Goal: Book appointment/travel/reservation

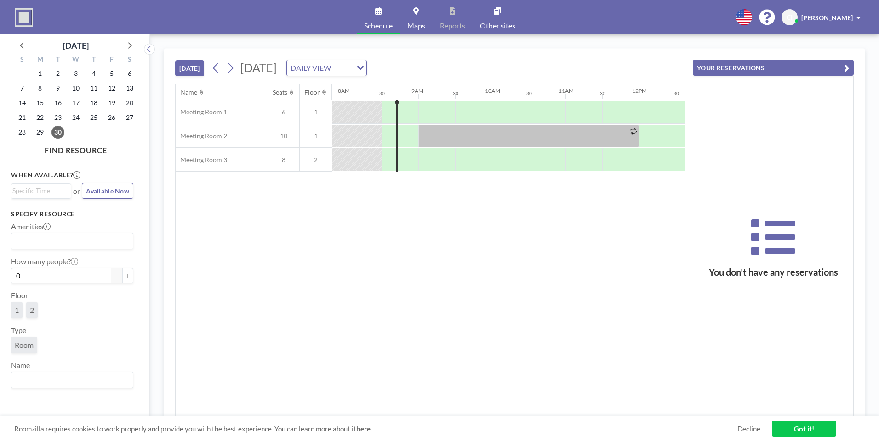
scroll to position [0, 589]
click at [394, 104] on div at bounding box center [396, 112] width 20 height 23
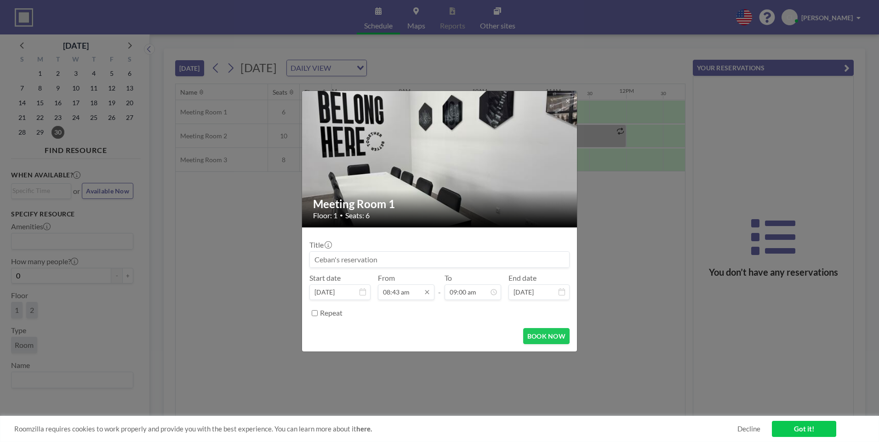
scroll to position [295, 0]
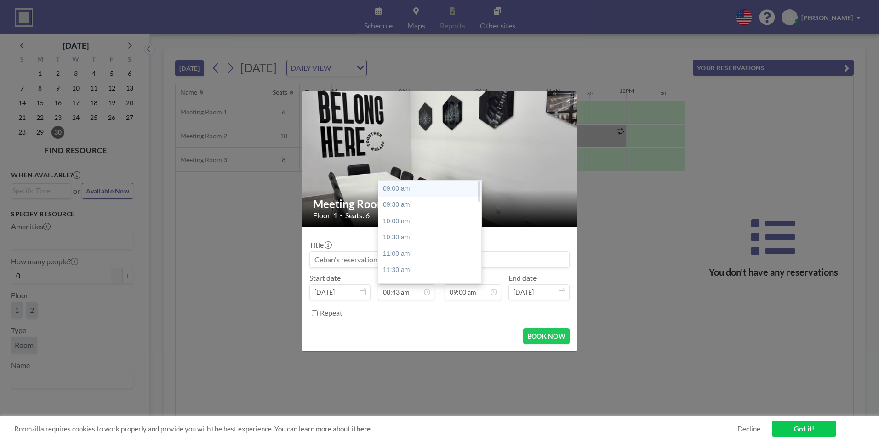
click at [415, 187] on div "09:00 am" at bounding box center [432, 189] width 108 height 17
type input "09:00 am"
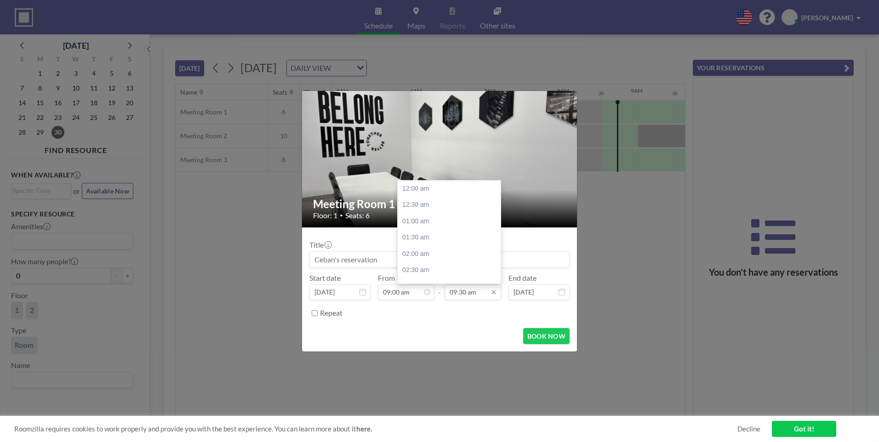
scroll to position [311, 0]
click at [468, 297] on input "09:30 am" at bounding box center [473, 293] width 57 height 16
click at [405, 246] on div "05:00 pm" at bounding box center [452, 250] width 108 height 17
type input "05:00 pm"
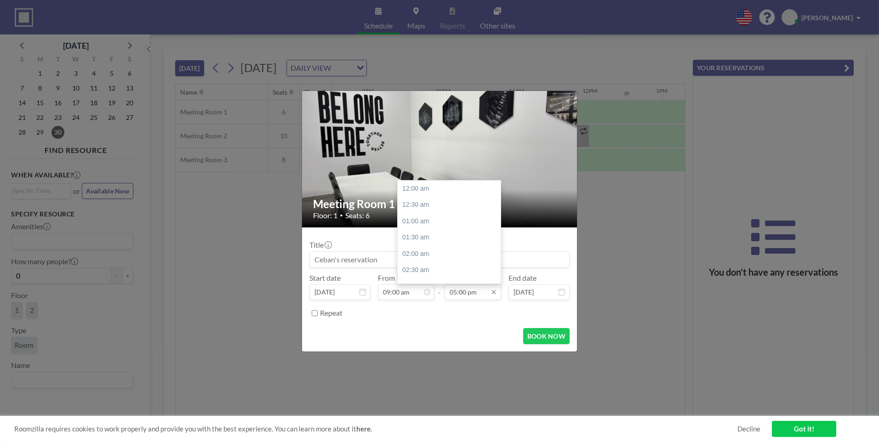
scroll to position [556, 0]
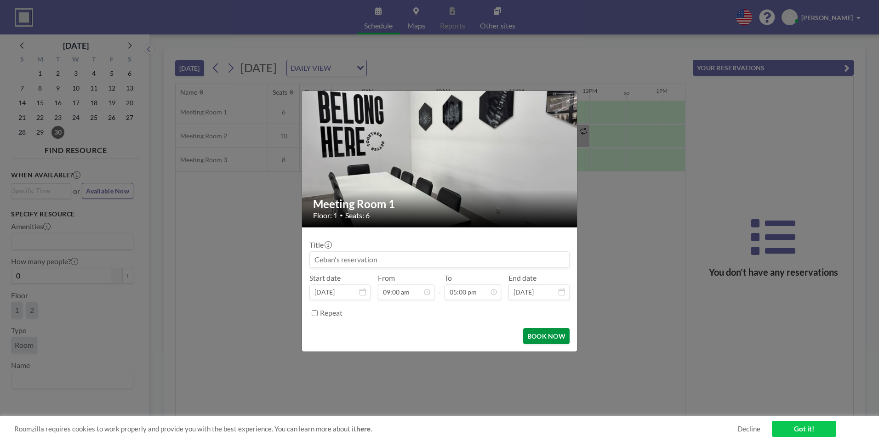
click at [546, 343] on button "BOOK NOW" at bounding box center [546, 336] width 46 height 16
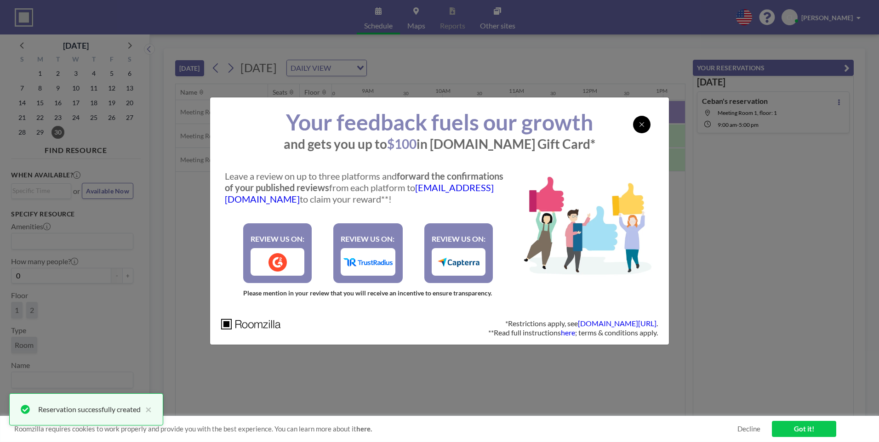
click at [646, 127] on div at bounding box center [641, 124] width 17 height 17
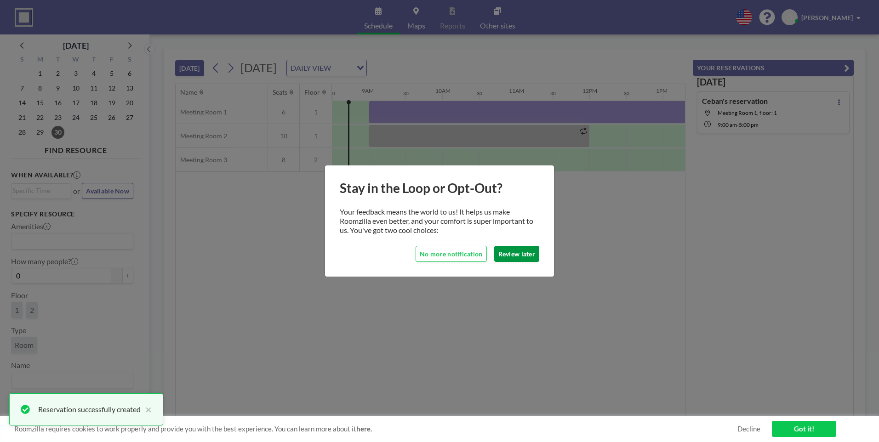
click at [520, 256] on button "Review later" at bounding box center [516, 254] width 45 height 16
